Goal: Find specific page/section: Find specific page/section

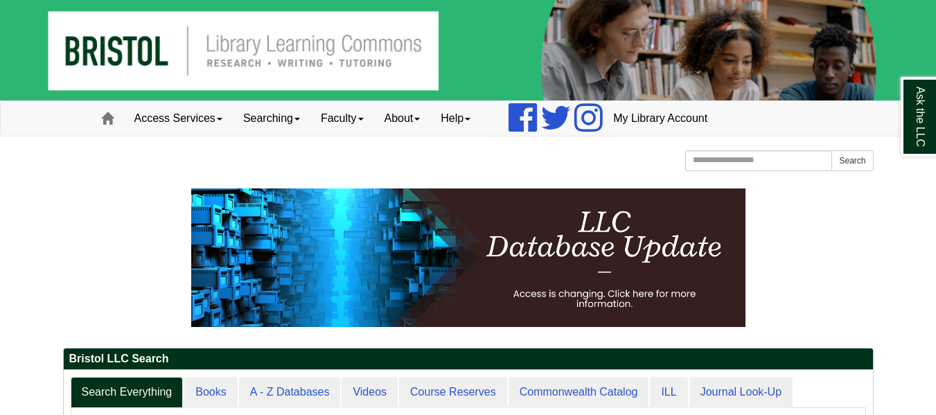
scroll to position [167, 809]
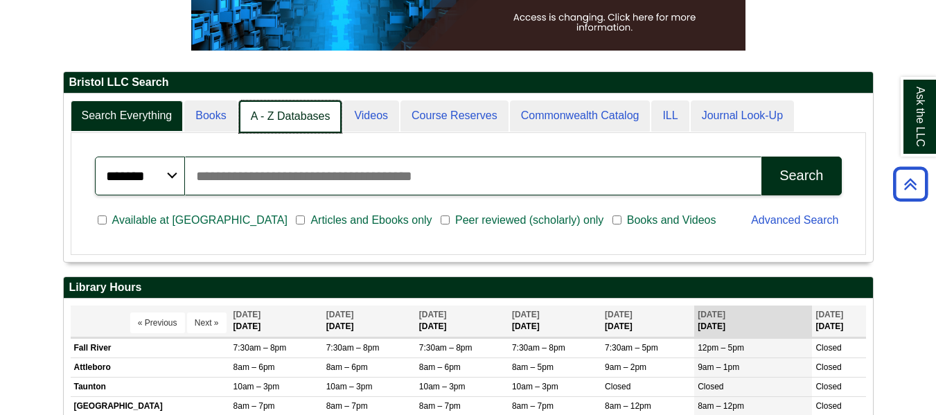
scroll to position [7, 7]
click at [319, 113] on link "A - Z Databases" at bounding box center [290, 116] width 103 height 33
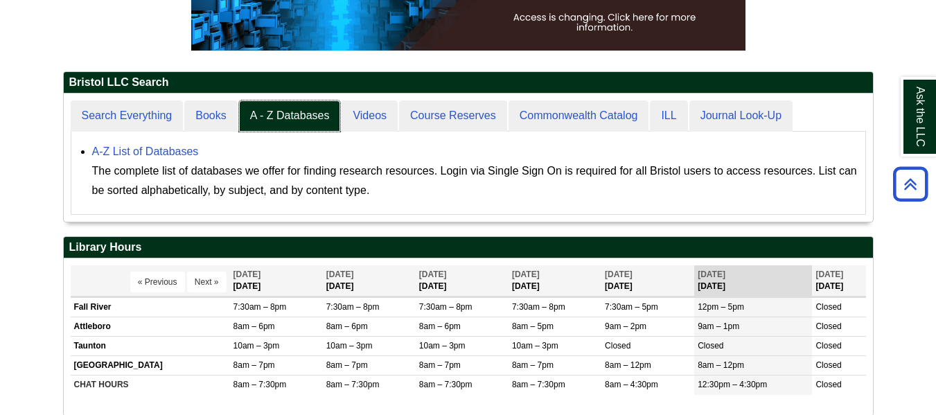
scroll to position [128, 809]
click at [167, 152] on link "A-Z List of Databases" at bounding box center [145, 152] width 107 height 12
